Goal: Navigation & Orientation: Understand site structure

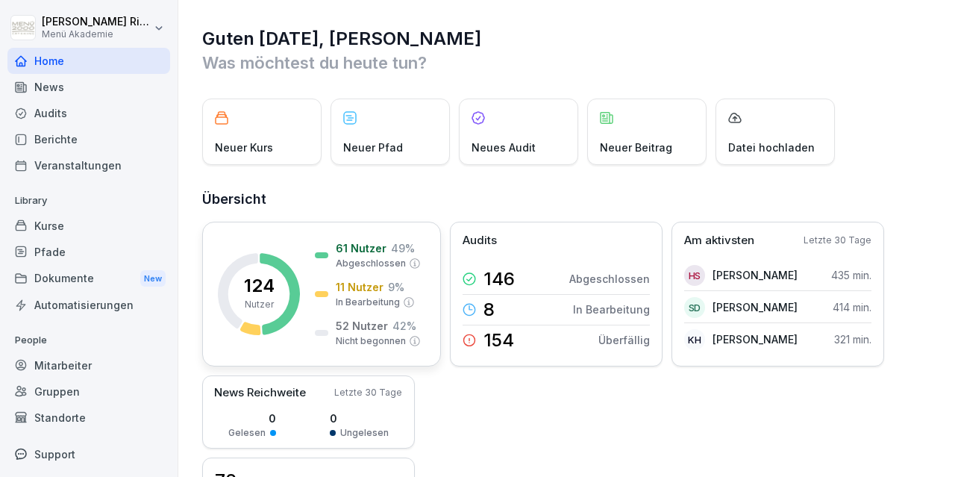
click at [375, 329] on p "52 Nutzer" at bounding box center [362, 326] width 52 height 16
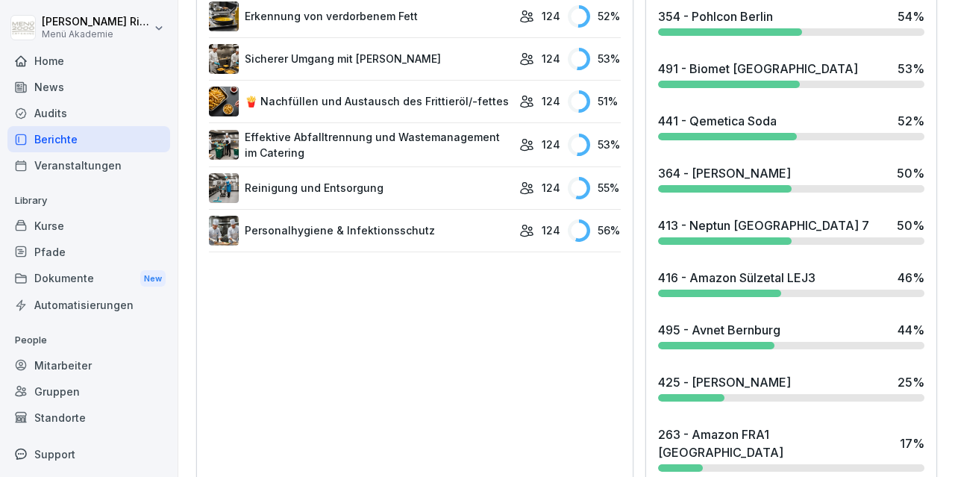
scroll to position [967, 0]
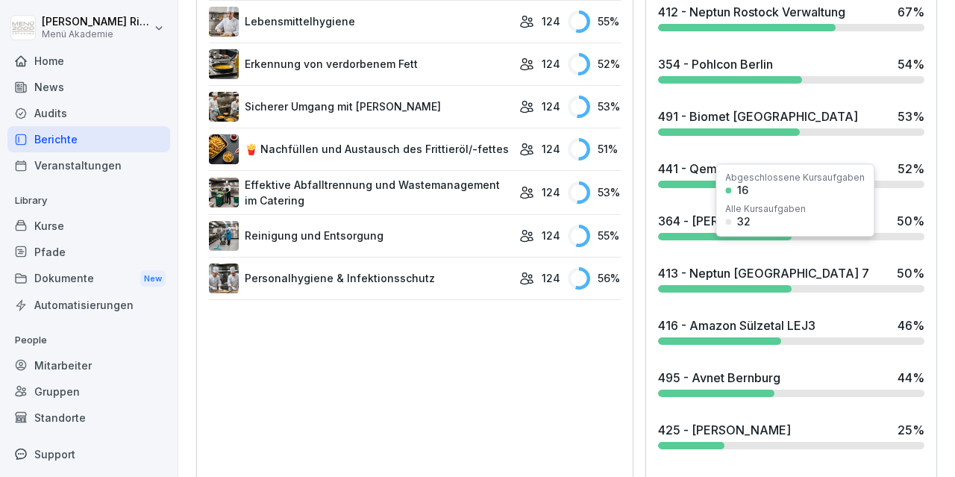
click at [705, 264] on div "413 - Neptun [GEOGRAPHIC_DATA] 7" at bounding box center [763, 273] width 211 height 18
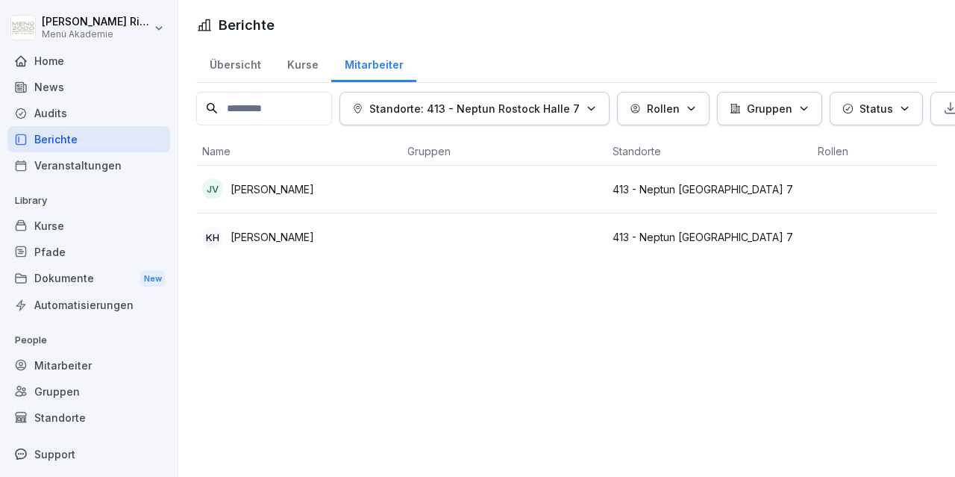
click at [401, 196] on td "JV [PERSON_NAME]" at bounding box center [298, 190] width 205 height 48
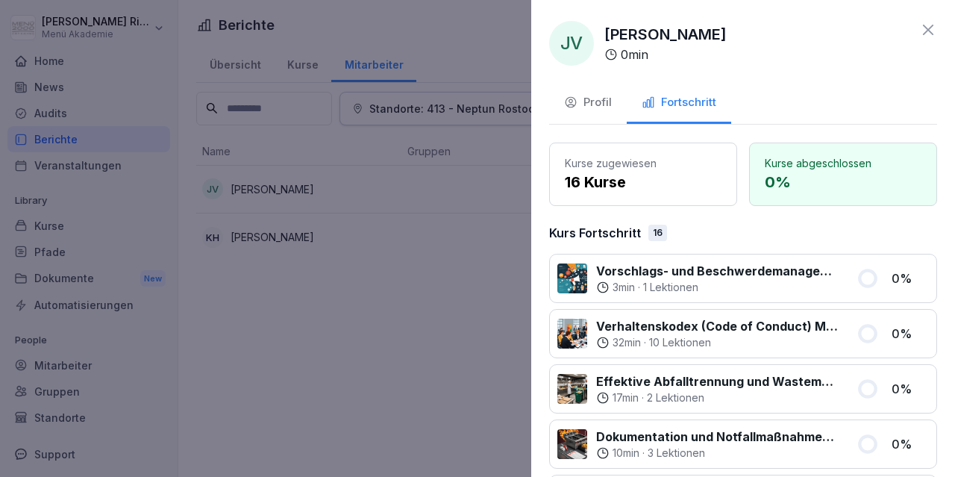
click at [933, 31] on icon at bounding box center [928, 30] width 18 height 18
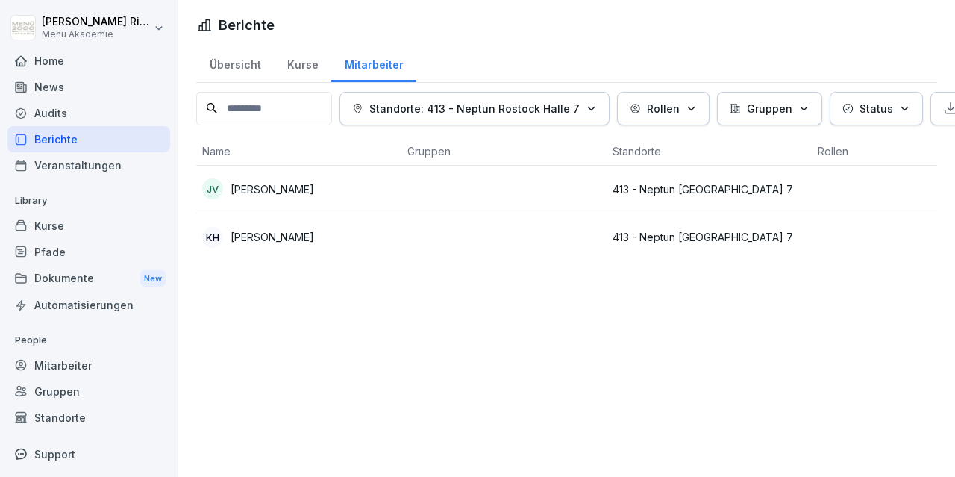
click at [272, 236] on p "[PERSON_NAME]" at bounding box center [273, 237] width 84 height 16
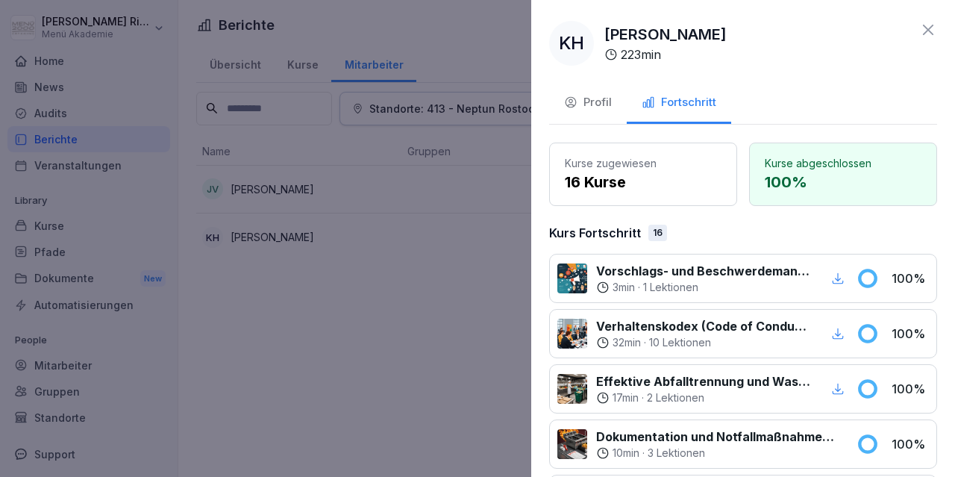
click at [932, 32] on icon at bounding box center [928, 30] width 18 height 18
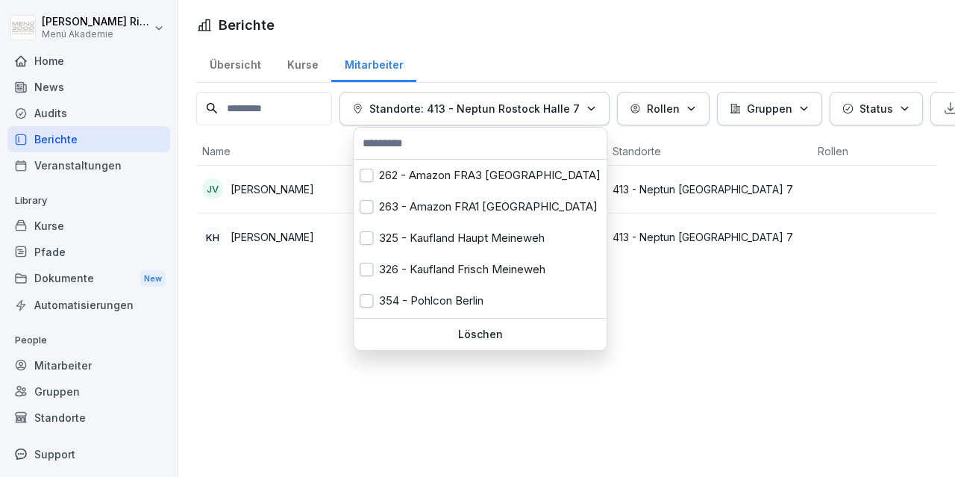
click at [583, 103] on div "Standorte: 413 - Neptun Rostock Halle 7" at bounding box center [474, 109] width 245 height 16
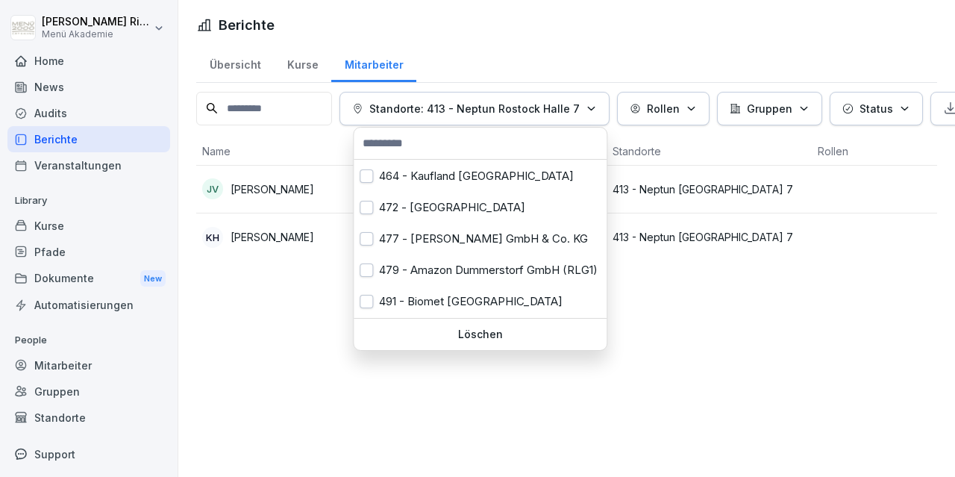
scroll to position [624, 0]
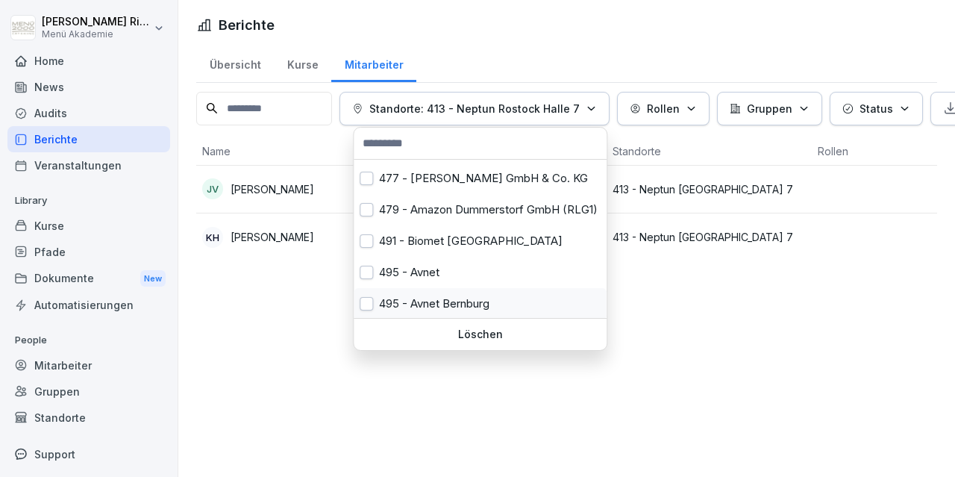
click at [448, 300] on div "495 - Avnet Bernburg" at bounding box center [480, 303] width 253 height 31
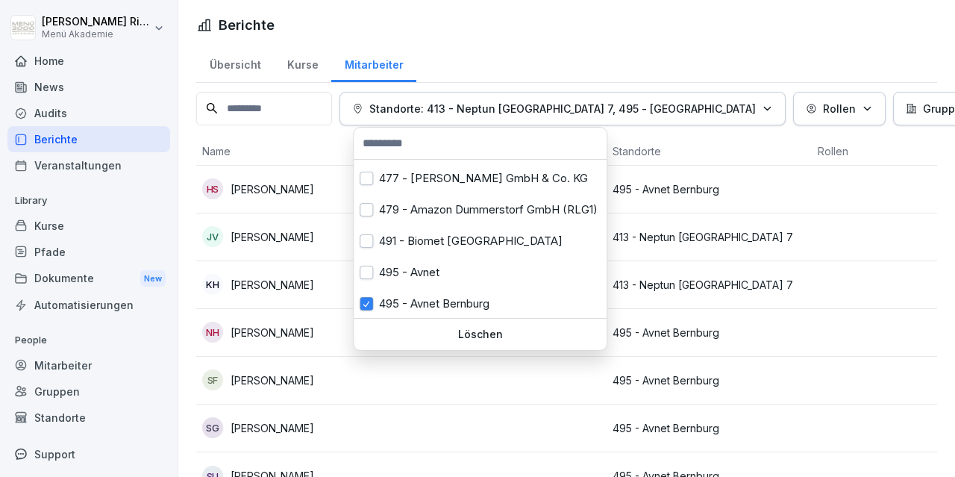
click at [883, 281] on html "[PERSON_NAME] Menü Akademie Home News Audits Berichte Veranstaltungen Library K…" at bounding box center [477, 238] width 955 height 477
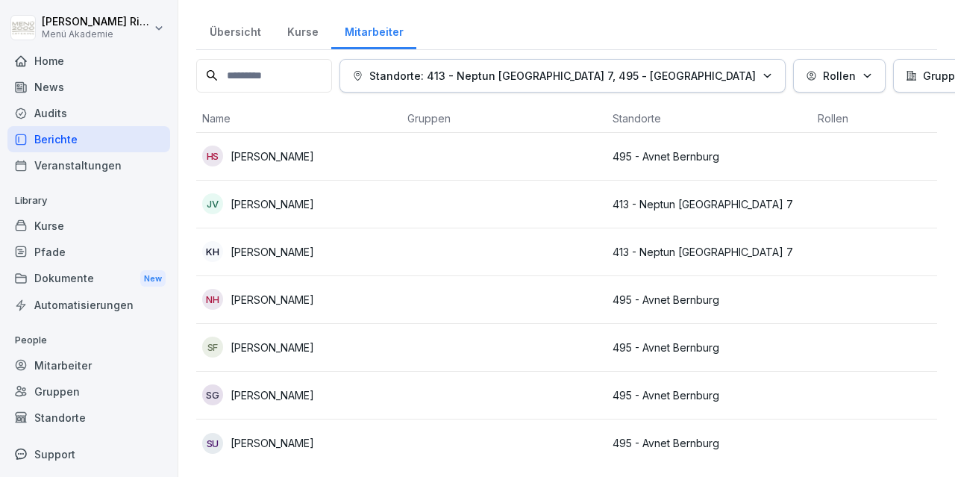
scroll to position [33, 0]
click at [762, 71] on icon "button" at bounding box center [767, 75] width 11 height 11
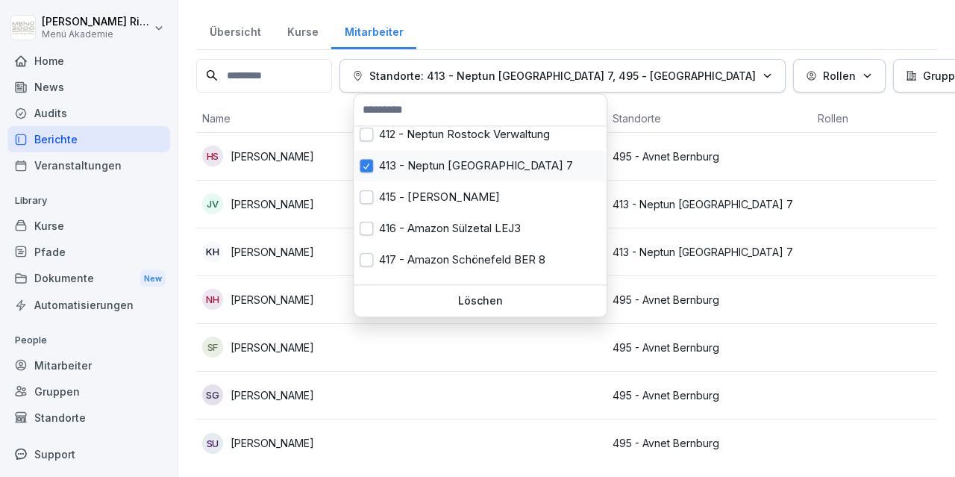
scroll to position [242, 0]
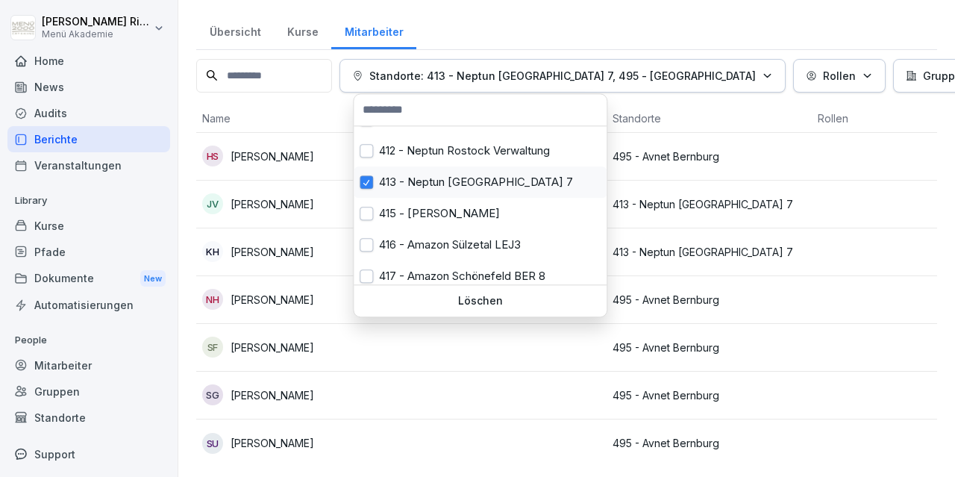
click at [369, 180] on button "button" at bounding box center [366, 181] width 13 height 13
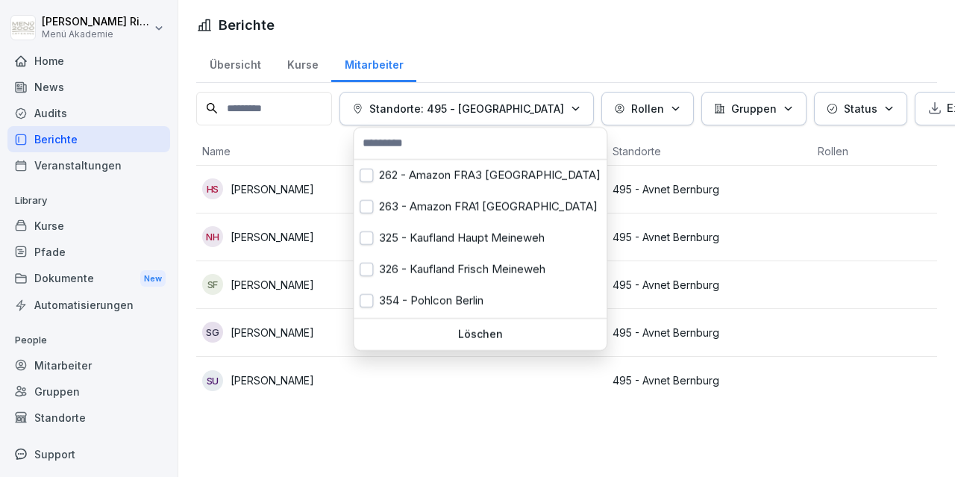
click at [62, 60] on html "[PERSON_NAME] Menü Akademie Home News Audits Berichte Veranstaltungen Library K…" at bounding box center [477, 238] width 955 height 477
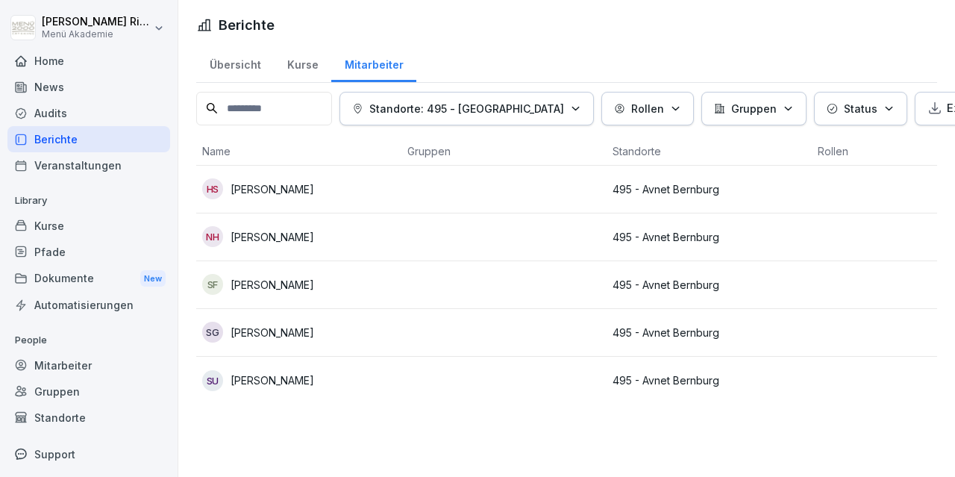
click at [93, 61] on div "Home" at bounding box center [88, 61] width 163 height 26
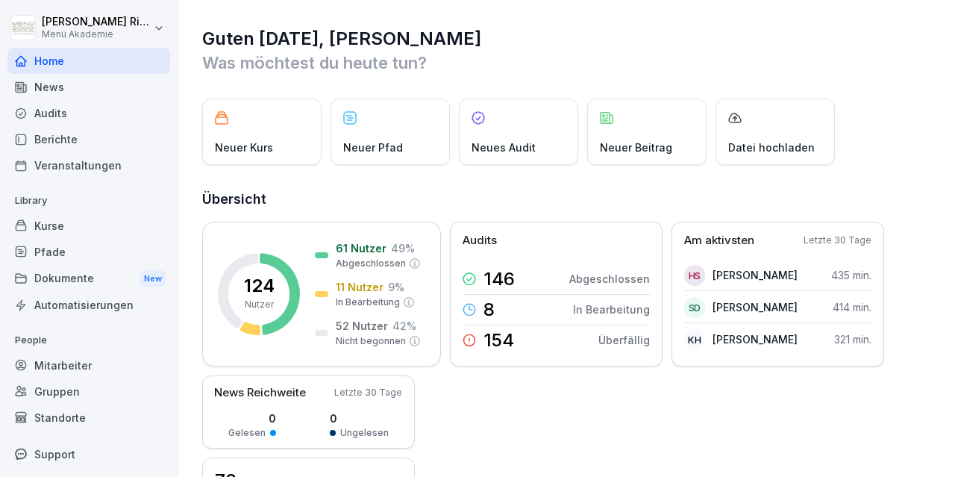
click at [53, 66] on div "Home" at bounding box center [88, 61] width 163 height 26
click at [93, 278] on div "Dokumente New" at bounding box center [88, 279] width 163 height 28
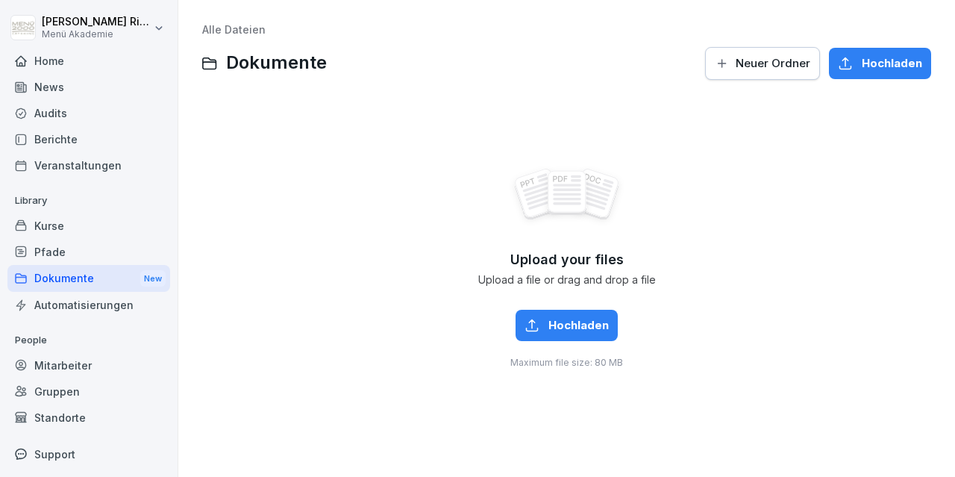
click at [57, 226] on div "Kurse" at bounding box center [88, 226] width 163 height 26
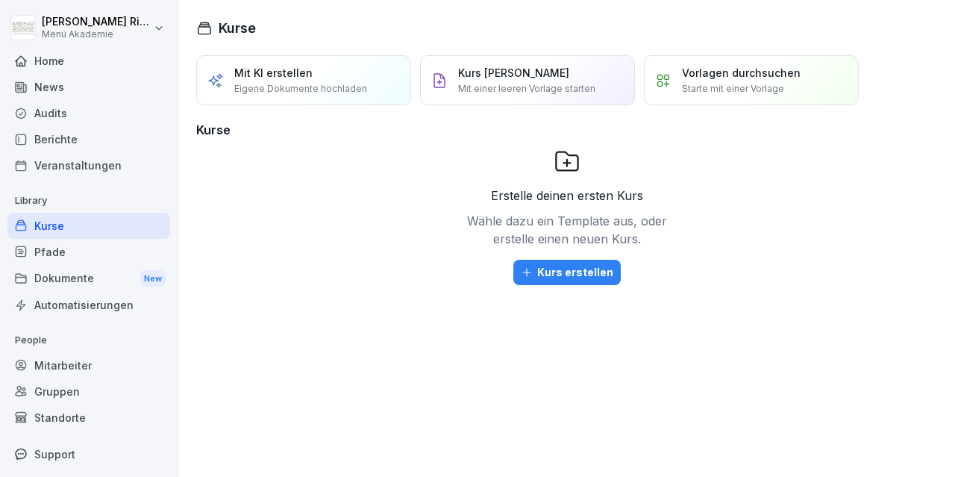
click at [76, 63] on div "Home" at bounding box center [88, 61] width 163 height 26
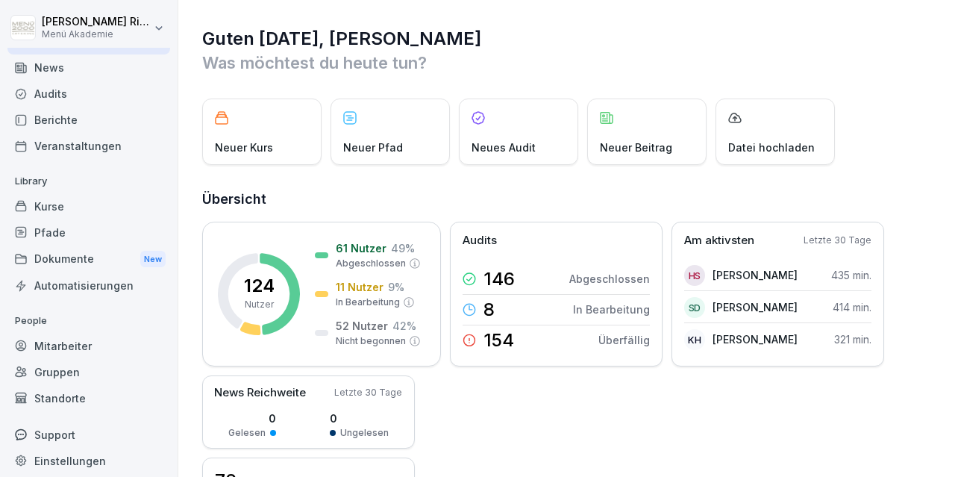
scroll to position [28, 0]
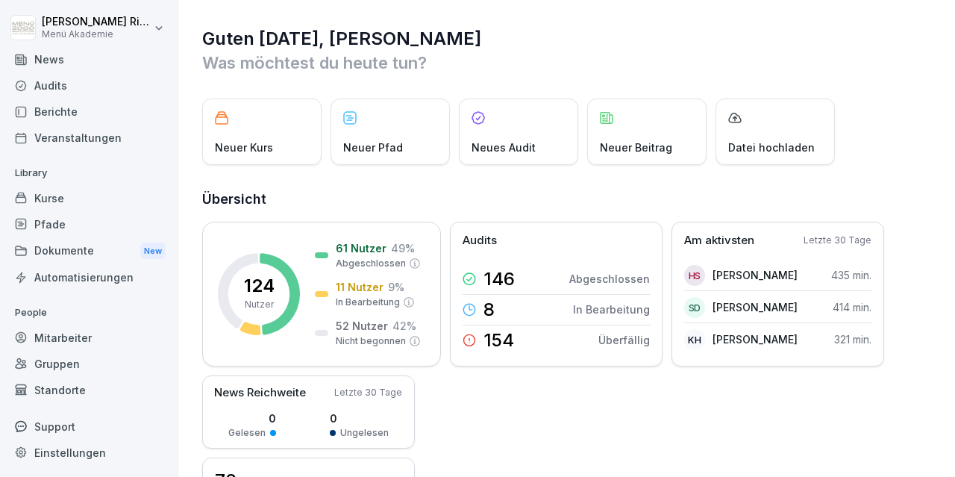
click at [52, 340] on div "Mitarbeiter" at bounding box center [88, 338] width 163 height 26
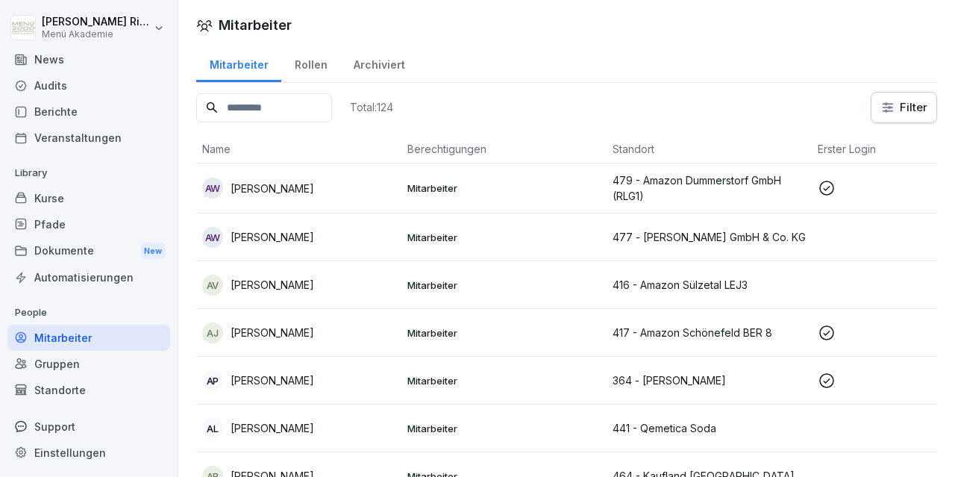
click at [69, 63] on div "News" at bounding box center [88, 59] width 163 height 26
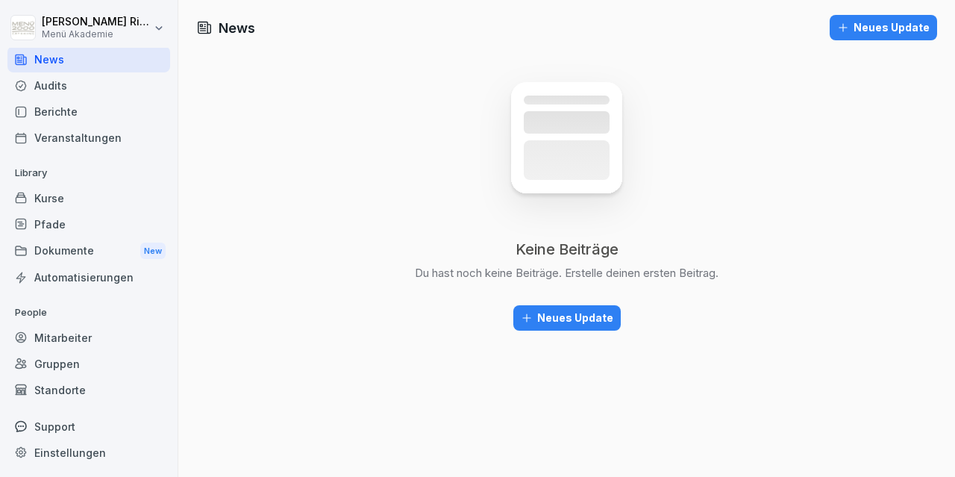
click at [60, 82] on div "Audits" at bounding box center [88, 85] width 163 height 26
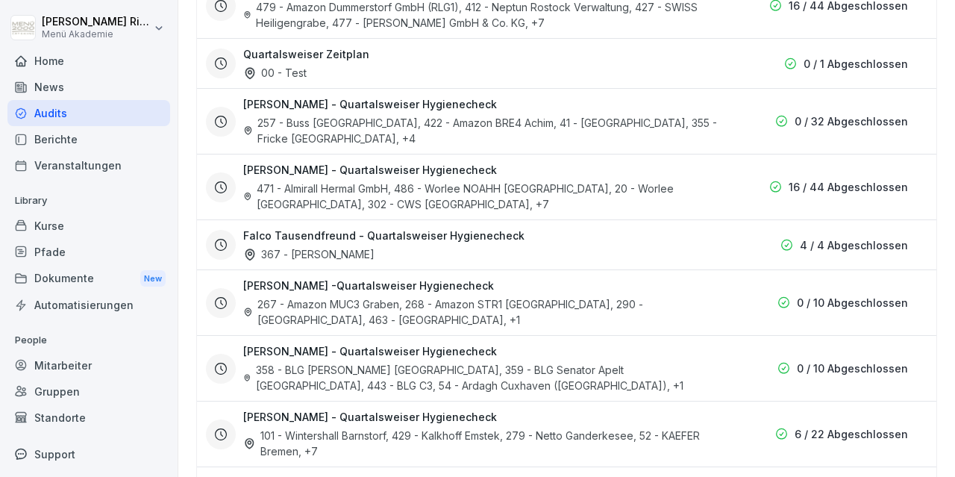
click at [57, 60] on div "Home" at bounding box center [88, 61] width 163 height 26
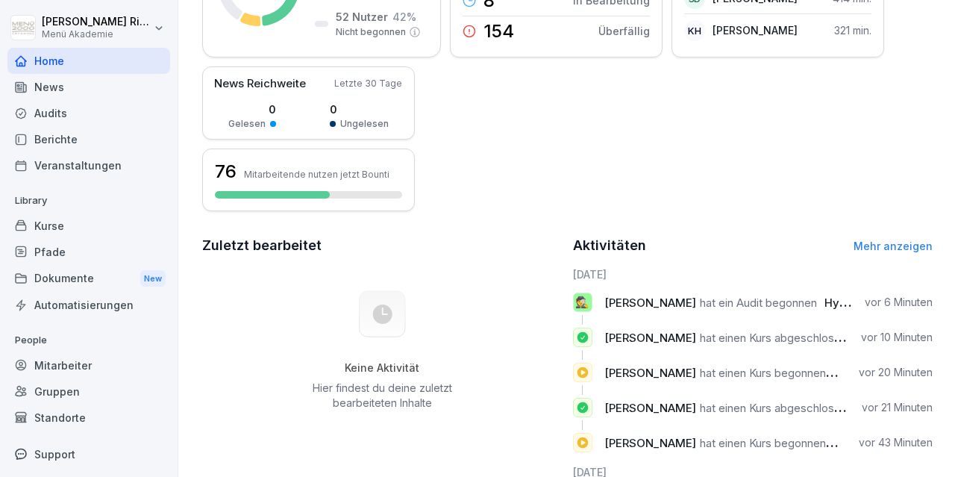
scroll to position [346, 0]
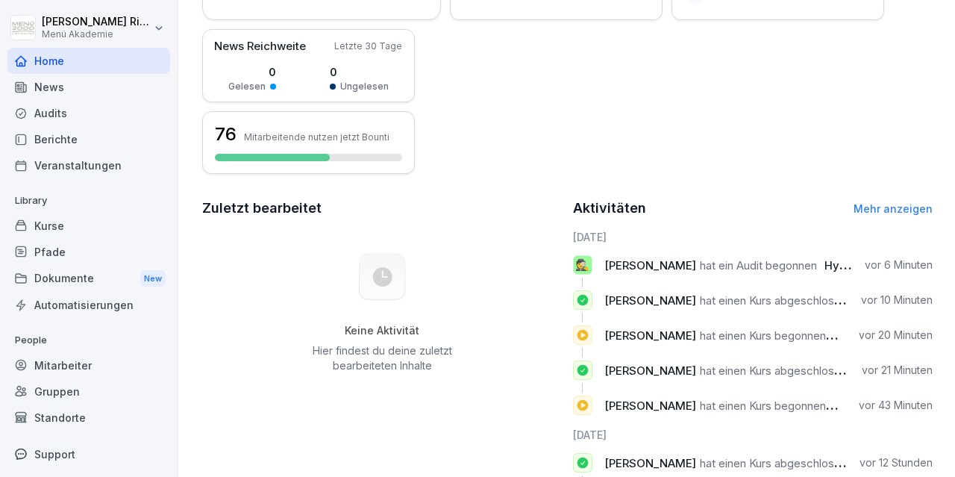
click at [87, 140] on div "Berichte" at bounding box center [88, 139] width 163 height 26
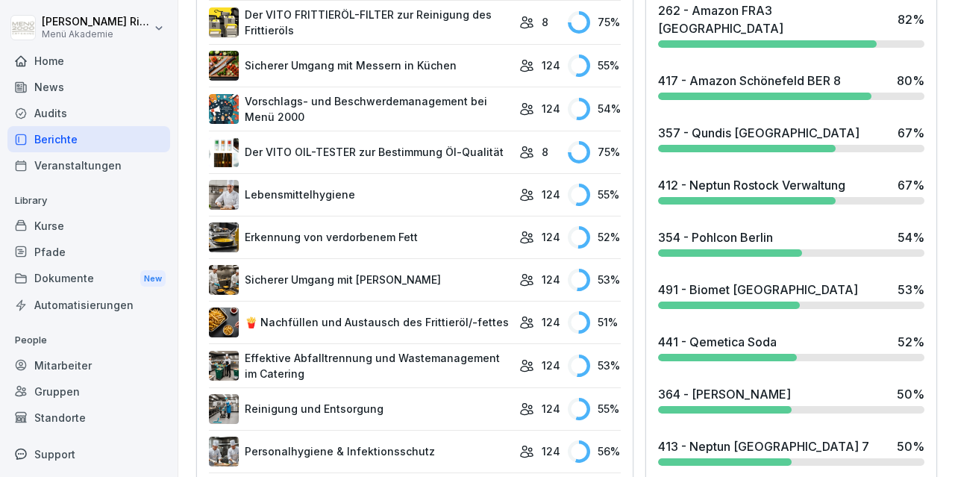
scroll to position [880, 0]
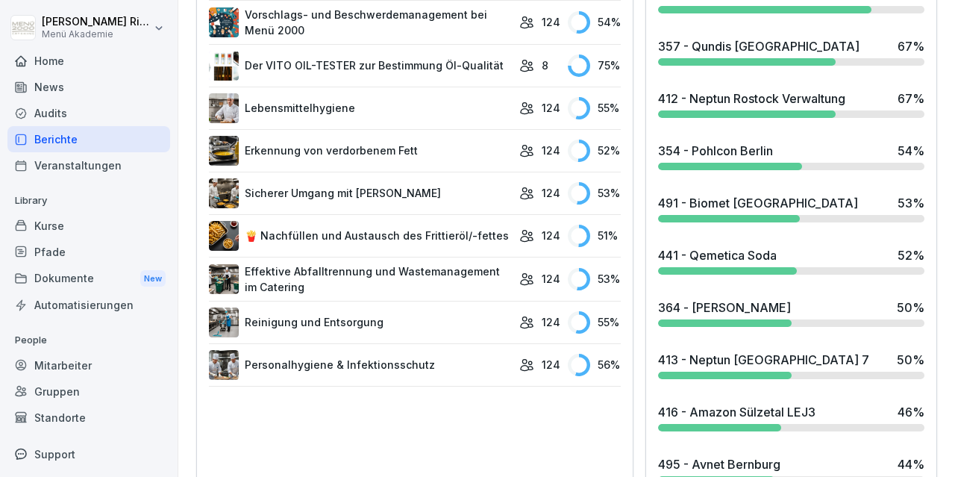
click at [87, 370] on div "Mitarbeiter" at bounding box center [88, 365] width 163 height 26
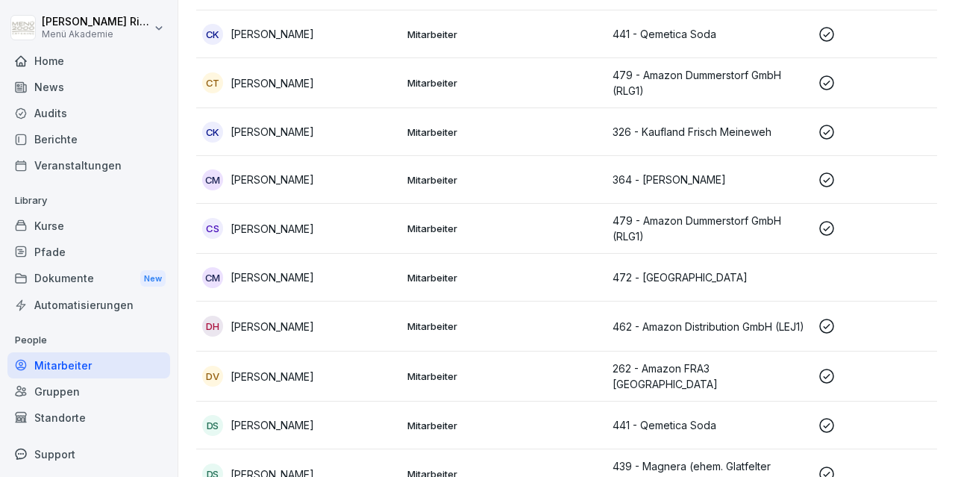
scroll to position [15, 0]
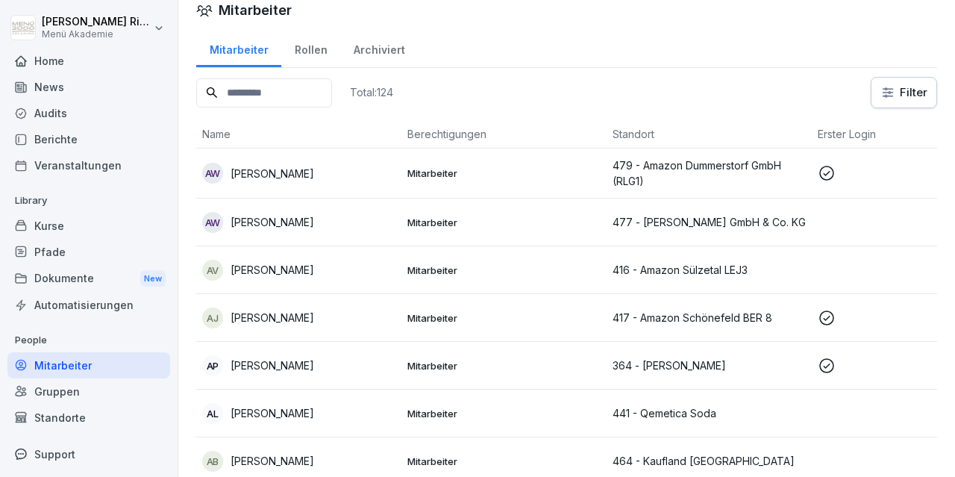
click at [300, 83] on input at bounding box center [264, 92] width 136 height 29
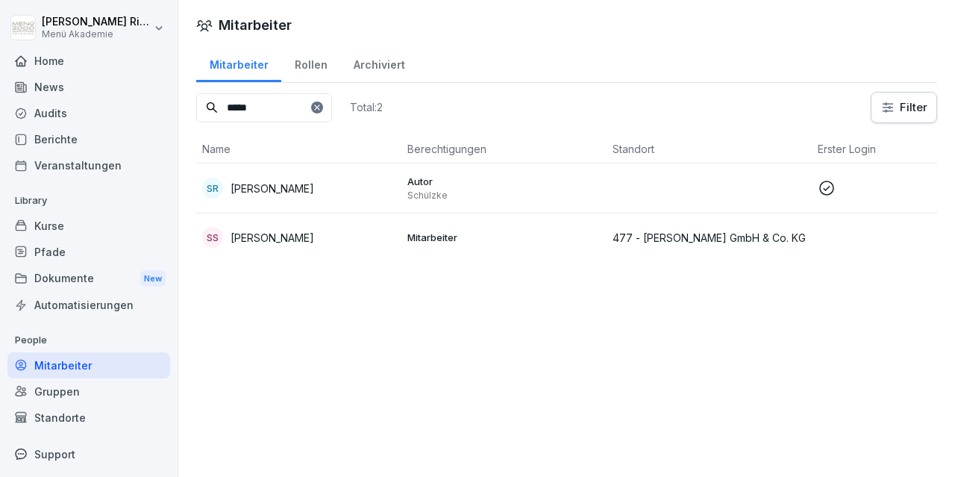
type input "****"
click at [426, 196] on p "Schülzke" at bounding box center [503, 196] width 193 height 12
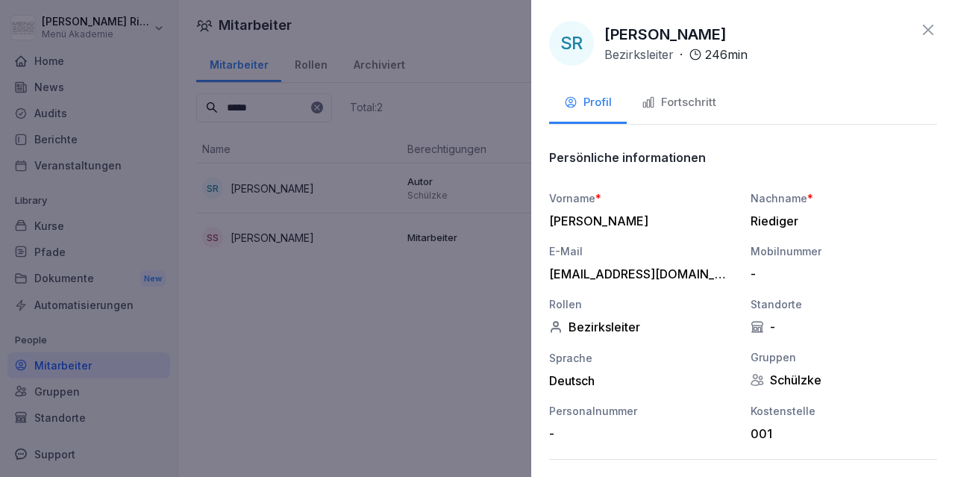
click at [685, 100] on div "Fortschritt" at bounding box center [679, 102] width 75 height 17
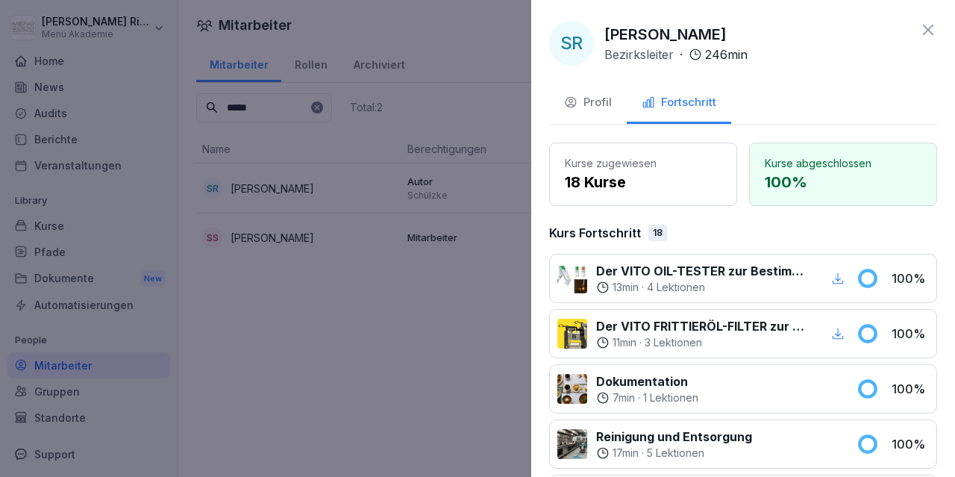
click at [368, 331] on div at bounding box center [477, 238] width 955 height 477
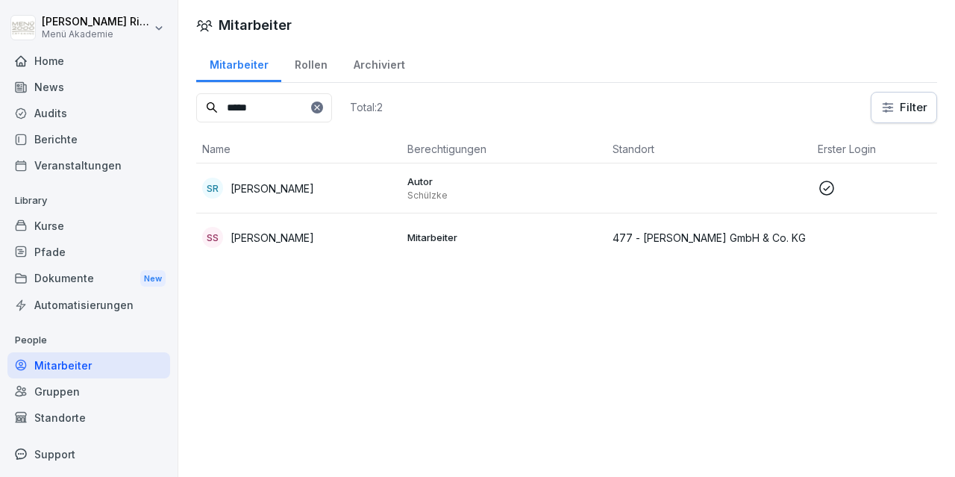
click at [74, 60] on div "Home" at bounding box center [88, 61] width 163 height 26
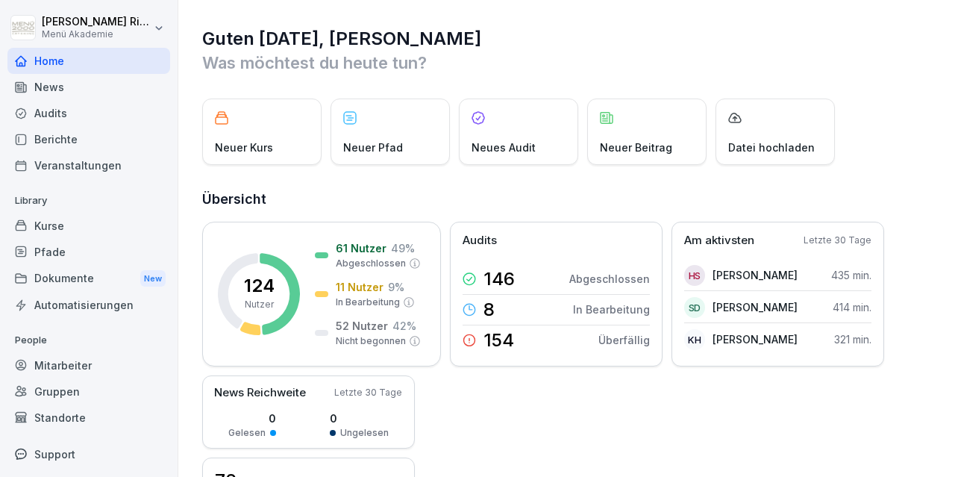
click at [60, 278] on div "Dokumente New" at bounding box center [88, 279] width 163 height 28
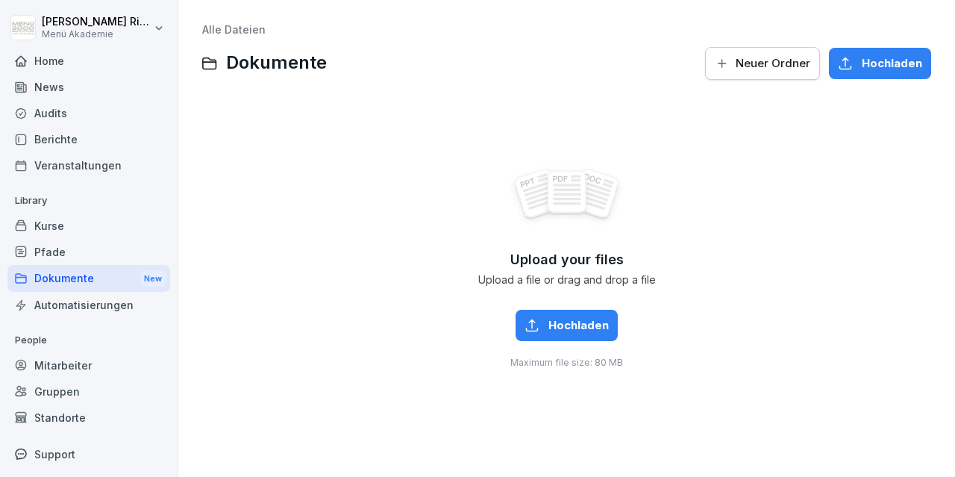
click at [48, 60] on div "Home" at bounding box center [88, 61] width 163 height 26
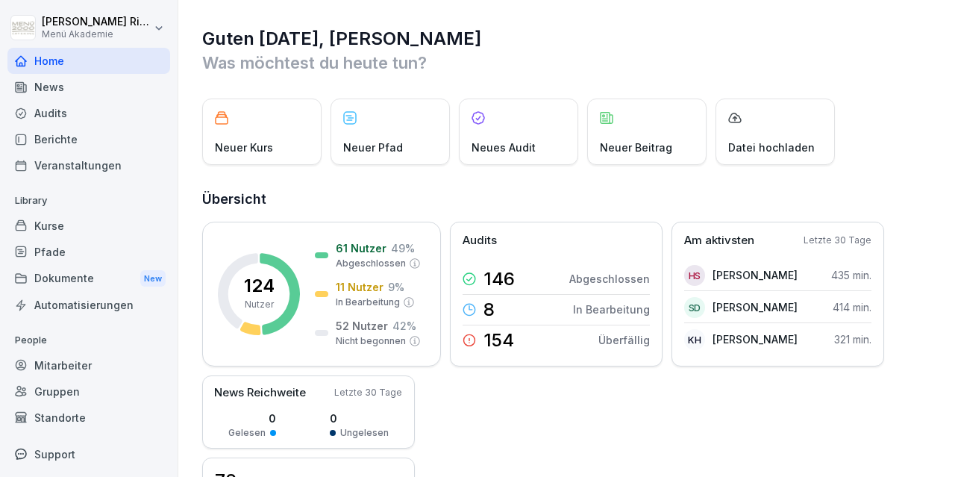
click at [65, 110] on div "Audits" at bounding box center [88, 113] width 163 height 26
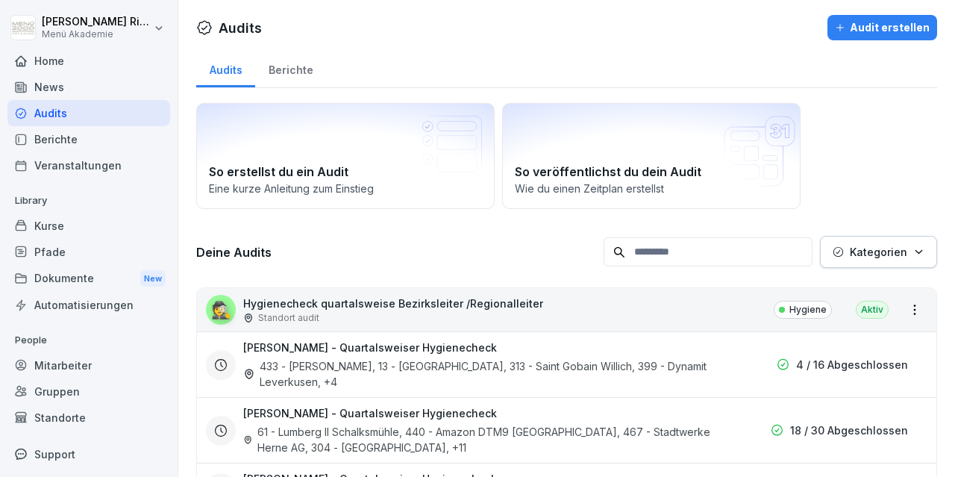
click at [363, 300] on p "Hygienecheck quartalsweise Bezirksleiter /Regionalleiter" at bounding box center [393, 303] width 300 height 16
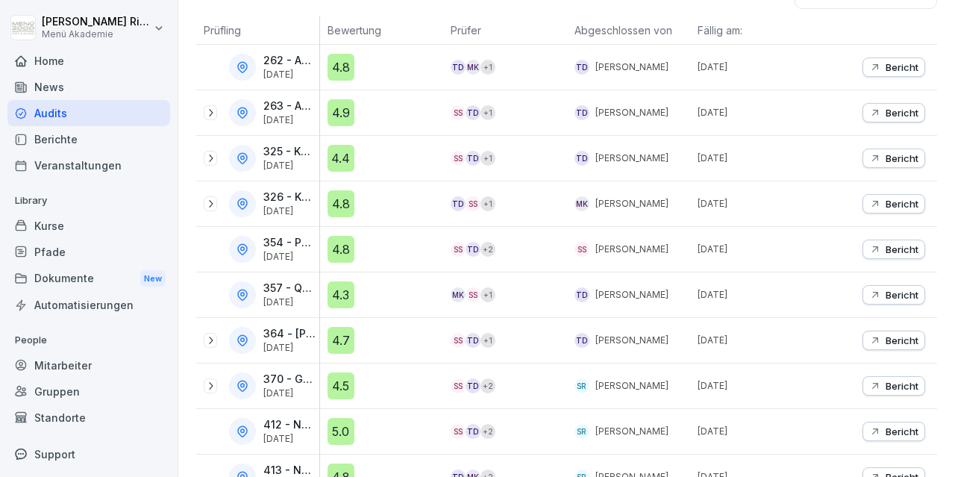
scroll to position [346, 0]
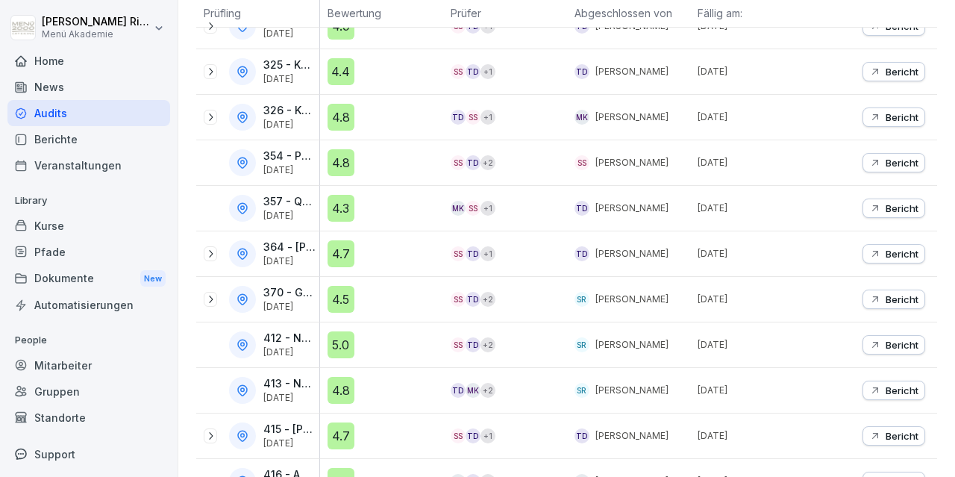
click at [905, 340] on p "Bericht" at bounding box center [902, 345] width 33 height 12
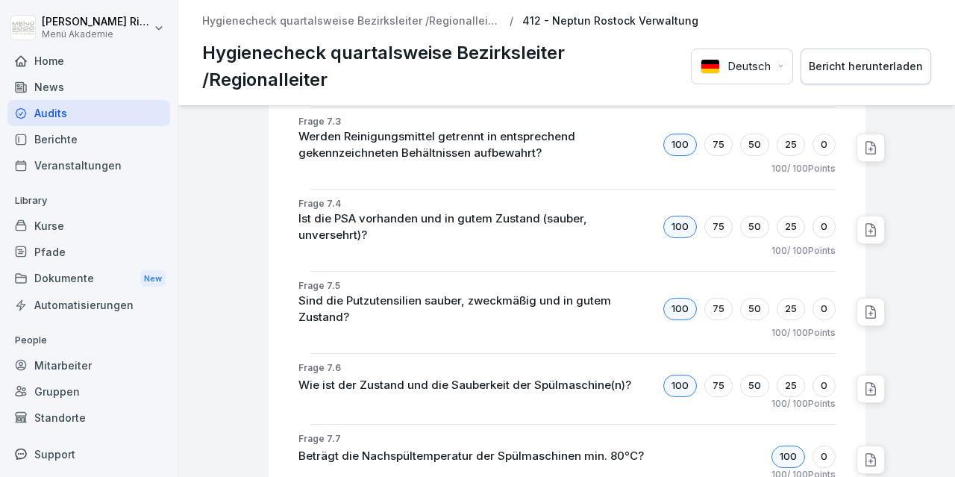
scroll to position [4805, 0]
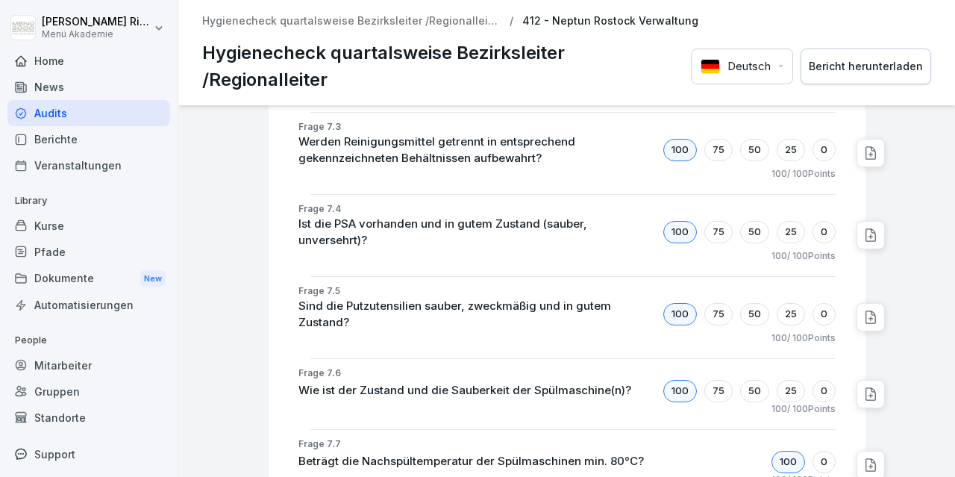
click at [64, 64] on div "Home" at bounding box center [88, 61] width 163 height 26
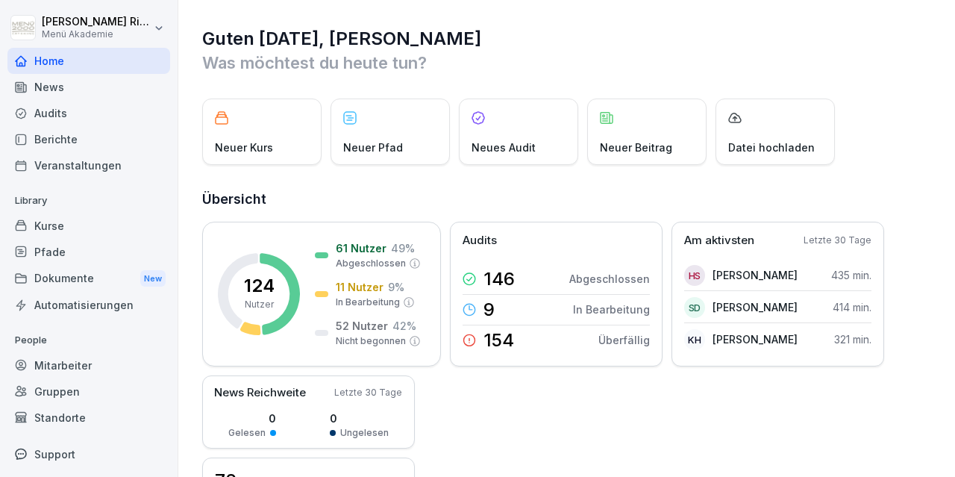
click at [57, 221] on div "Kurse" at bounding box center [88, 226] width 163 height 26
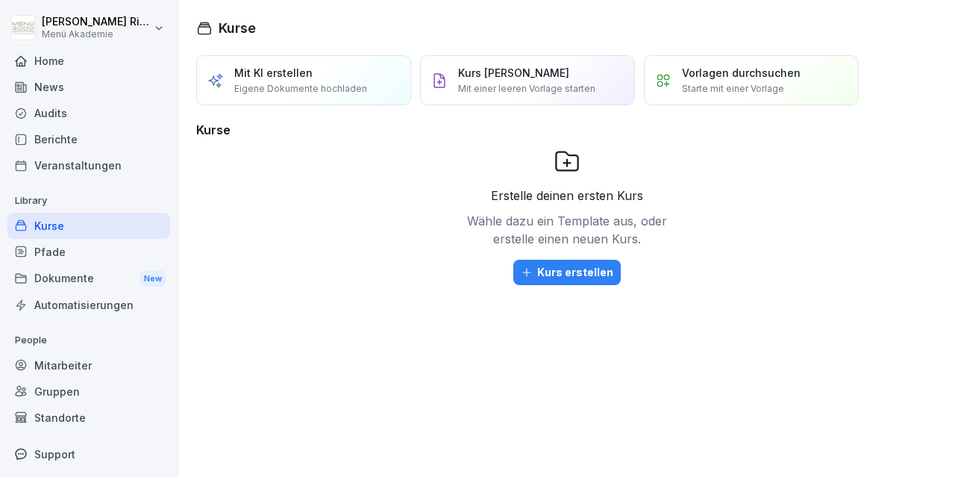
click at [66, 254] on div "Pfade" at bounding box center [88, 252] width 163 height 26
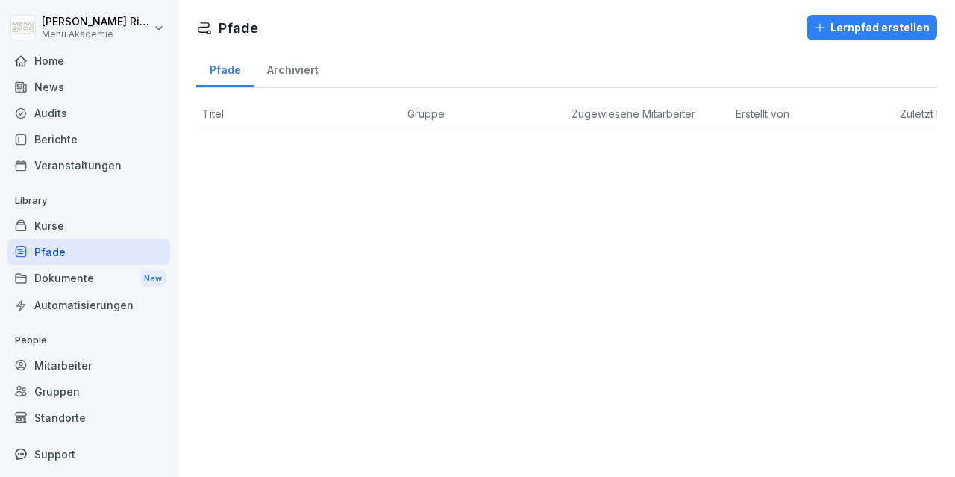
click at [57, 222] on div "Kurse" at bounding box center [88, 226] width 163 height 26
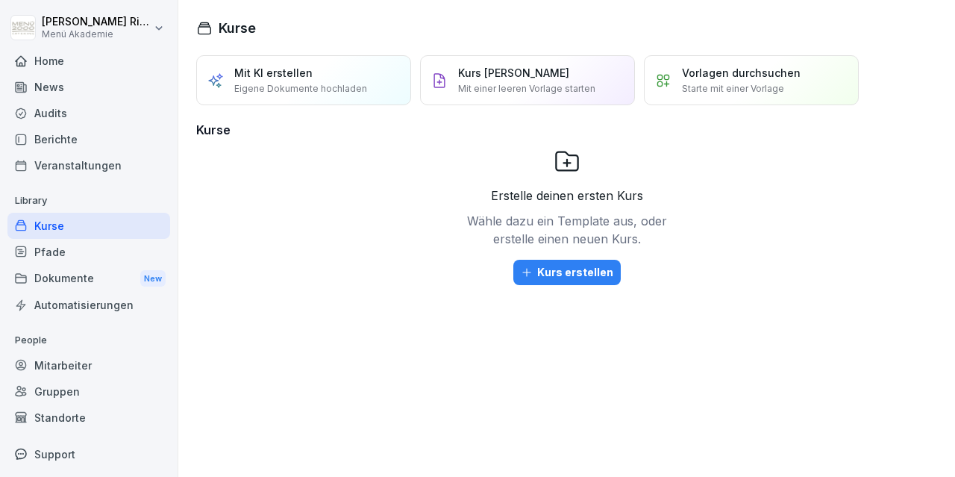
click at [70, 58] on div "Home" at bounding box center [88, 61] width 163 height 26
